Goal: Information Seeking & Learning: Check status

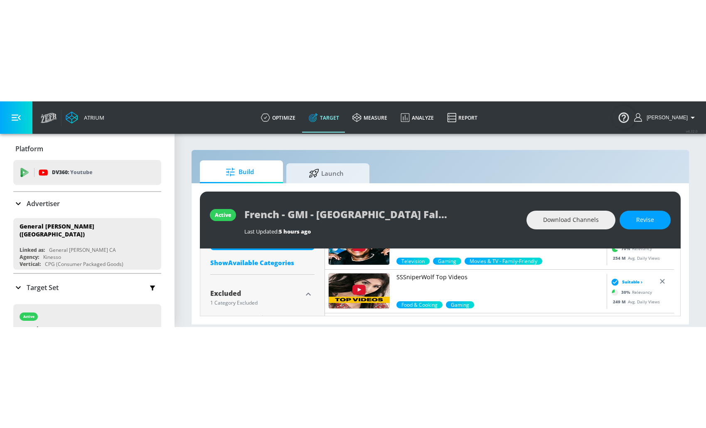
scroll to position [616, 0]
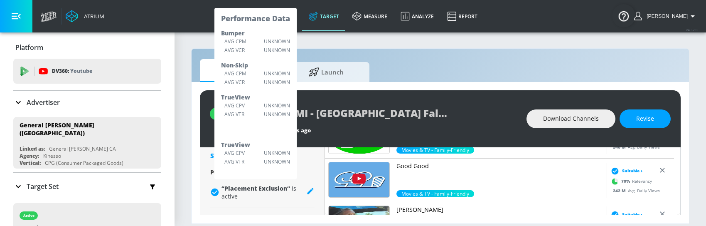
click at [458, 75] on div "Build Launch" at bounding box center [440, 70] width 481 height 23
click at [376, 46] on section "Build Launch active French - GMI - Old El Paso Fall FY26 - CT Last Updated: 5 h…" at bounding box center [441, 129] width 532 height 194
click at [184, 100] on section "Build Launch active French - GMI - Old El Paso Fall FY26 - CT Last Updated: 5 h…" at bounding box center [441, 129] width 532 height 194
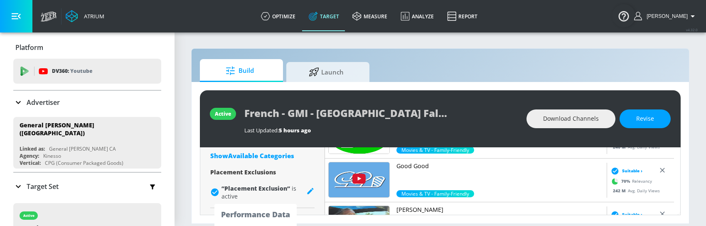
click at [698, 136] on section "Build Launch active French - GMI - Old El Paso Fall FY26 - CT Last Updated: 5 h…" at bounding box center [441, 129] width 532 height 194
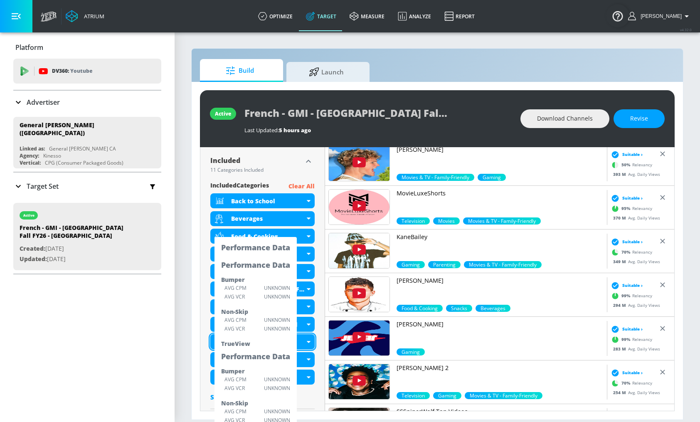
scroll to position [271, 0]
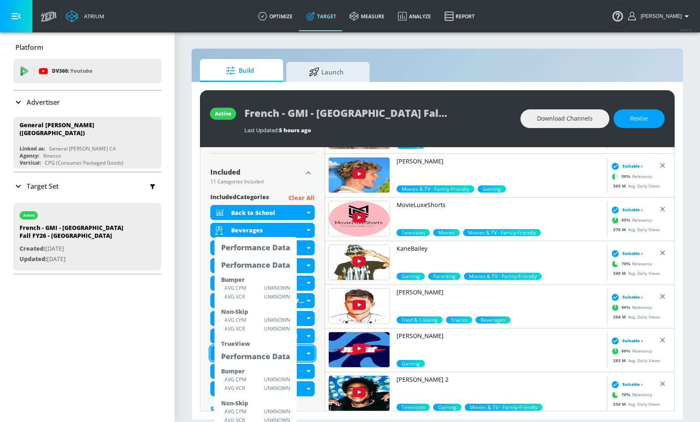
click at [319, 136] on div "Placement Type: 119K Channels Channels channels ​ Estimated Daily Spend $285,16…" at bounding box center [262, 217] width 125 height 683
click at [193, 136] on div "active French - GMI - Old El Paso Fall FY26 - CT Last Updated: 5 hours ago Down…" at bounding box center [437, 250] width 491 height 337
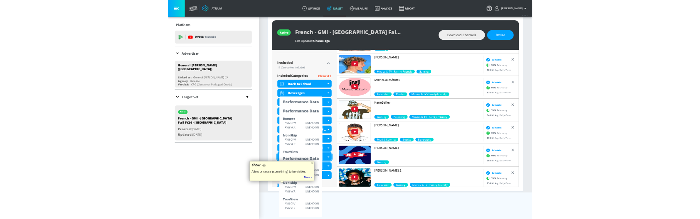
scroll to position [54, 0]
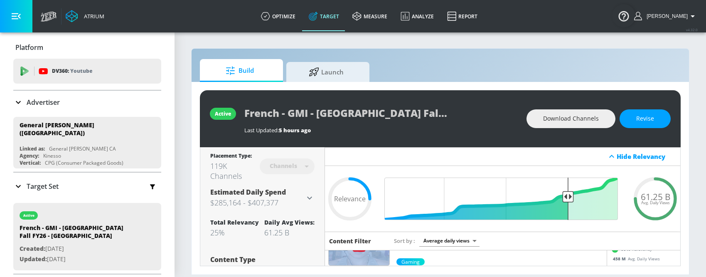
click at [549, 225] on section "Build Launch active French - GMI - Old El Paso Fall FY26 - CT Last Updated: 5 h…" at bounding box center [441, 154] width 532 height 245
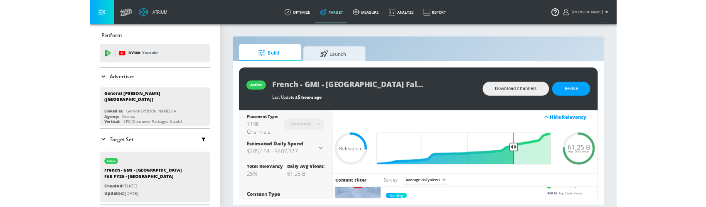
scroll to position [132, 0]
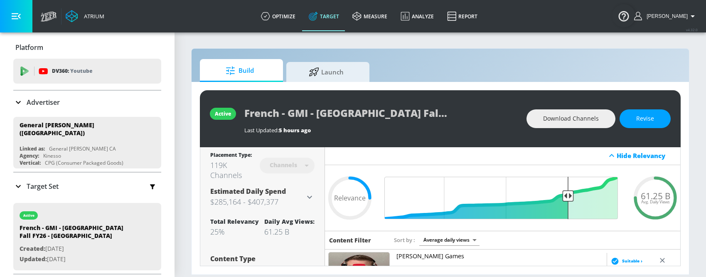
click at [550, 225] on div "Content Filter Sort by Average daily views avg_daily_views_last_7_days" at bounding box center [502, 240] width 355 height 19
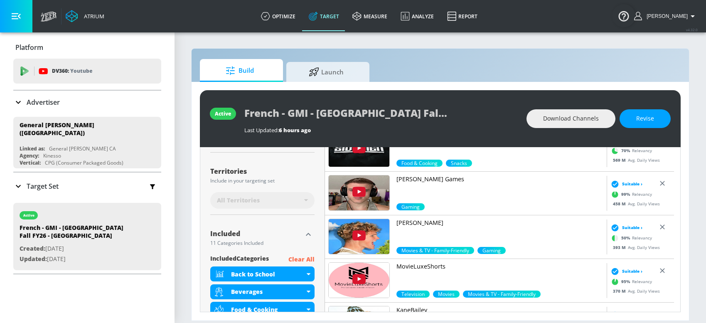
scroll to position [0, 0]
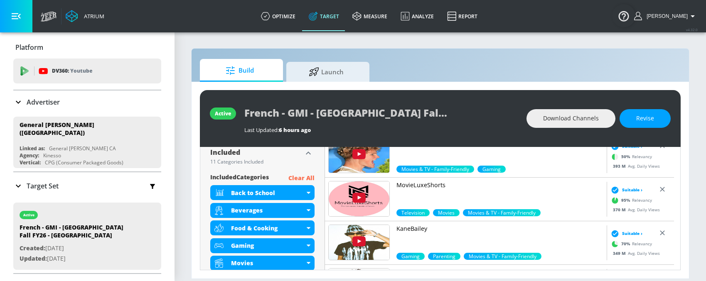
click at [391, 50] on div "Build Launch active French - GMI - Old El Paso Fall FY26 - CT Last Updated: 6 h…" at bounding box center [440, 163] width 498 height 231
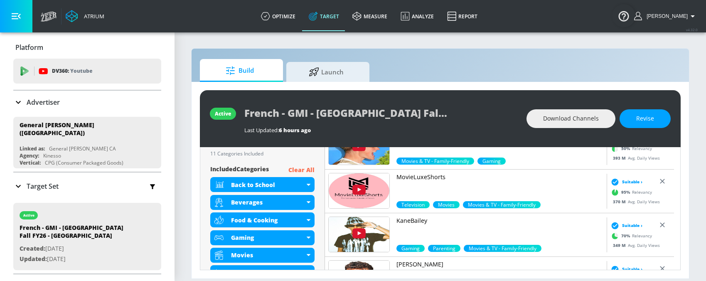
drag, startPoint x: 484, startPoint y: 215, endPoint x: 509, endPoint y: 315, distance: 102.5
click at [509, 281] on html "Atrium optimize Target measure Analyze Report optimize Target measure Analyze R…" at bounding box center [353, 140] width 706 height 281
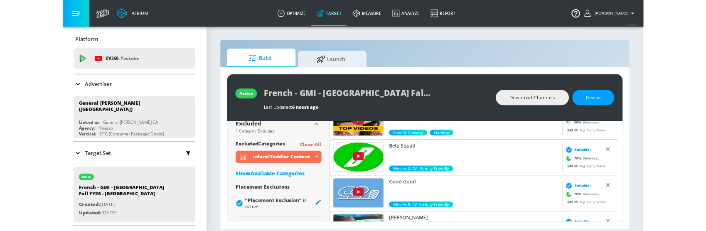
scroll to position [187, 0]
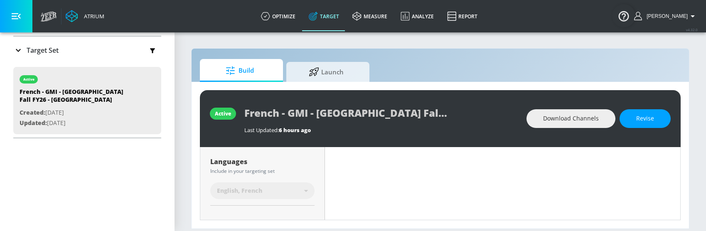
scroll to position [283, 0]
